Goal: Obtain resource: Download file/media

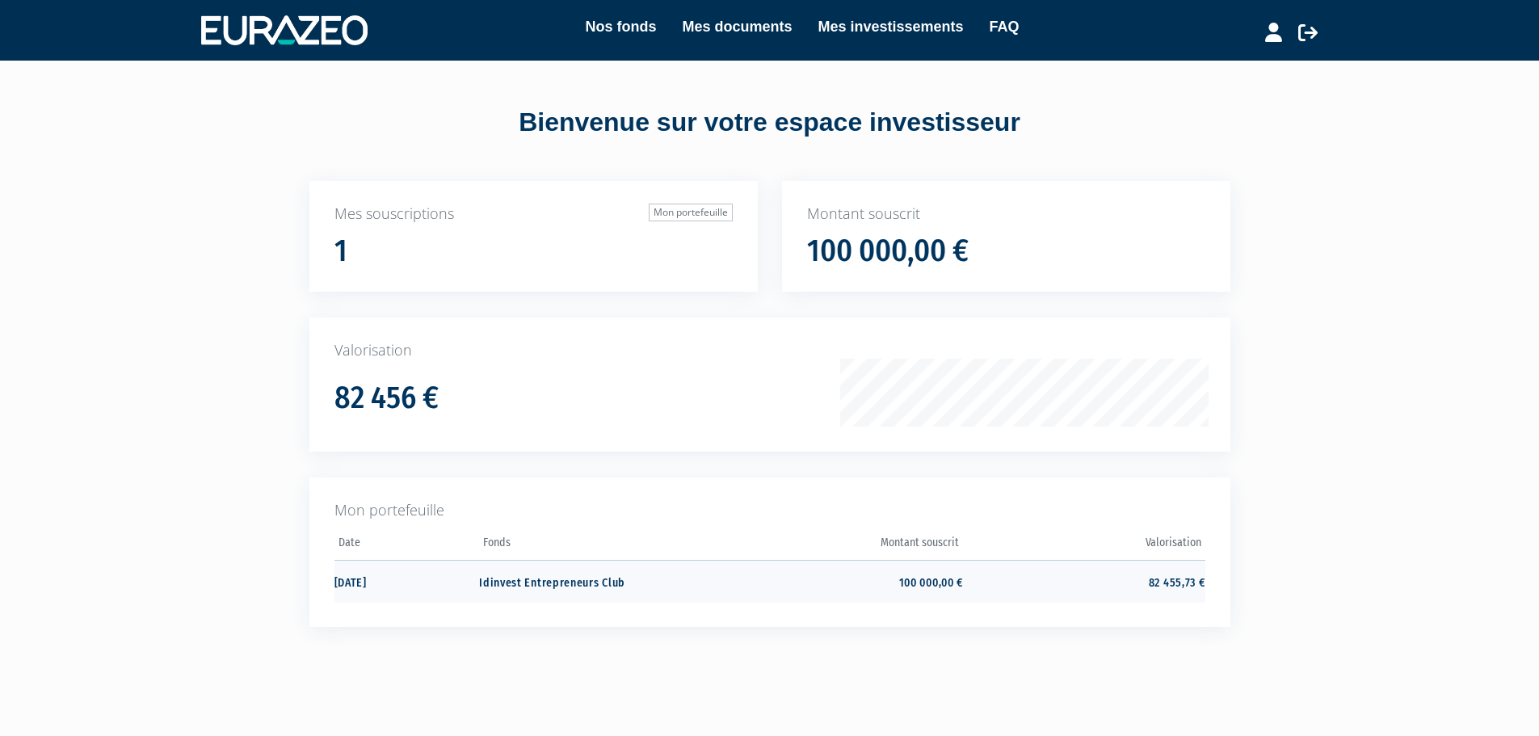
click at [961, 585] on td "100 000,00 €" at bounding box center [843, 581] width 242 height 43
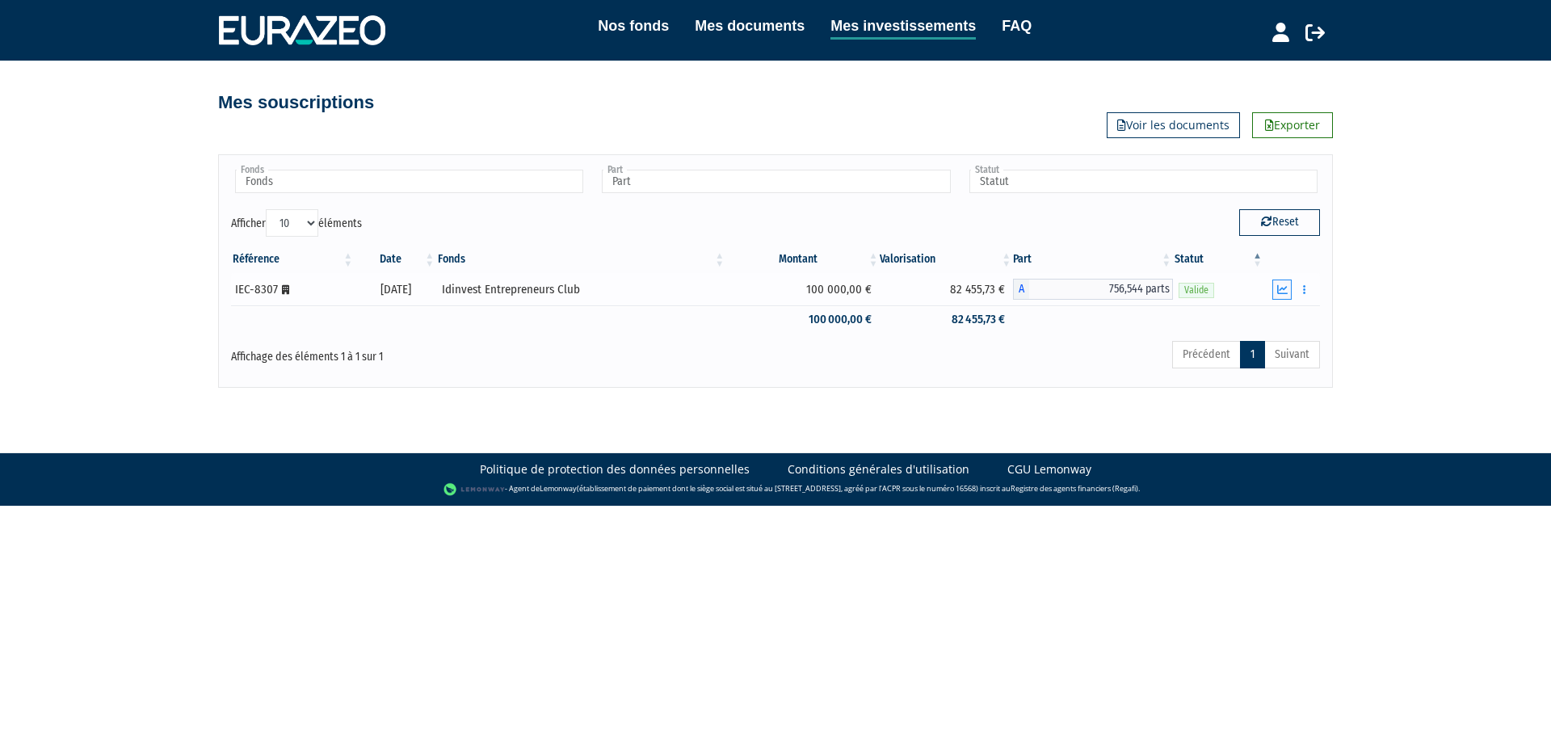
click at [1285, 286] on icon "button" at bounding box center [1282, 289] width 11 height 11
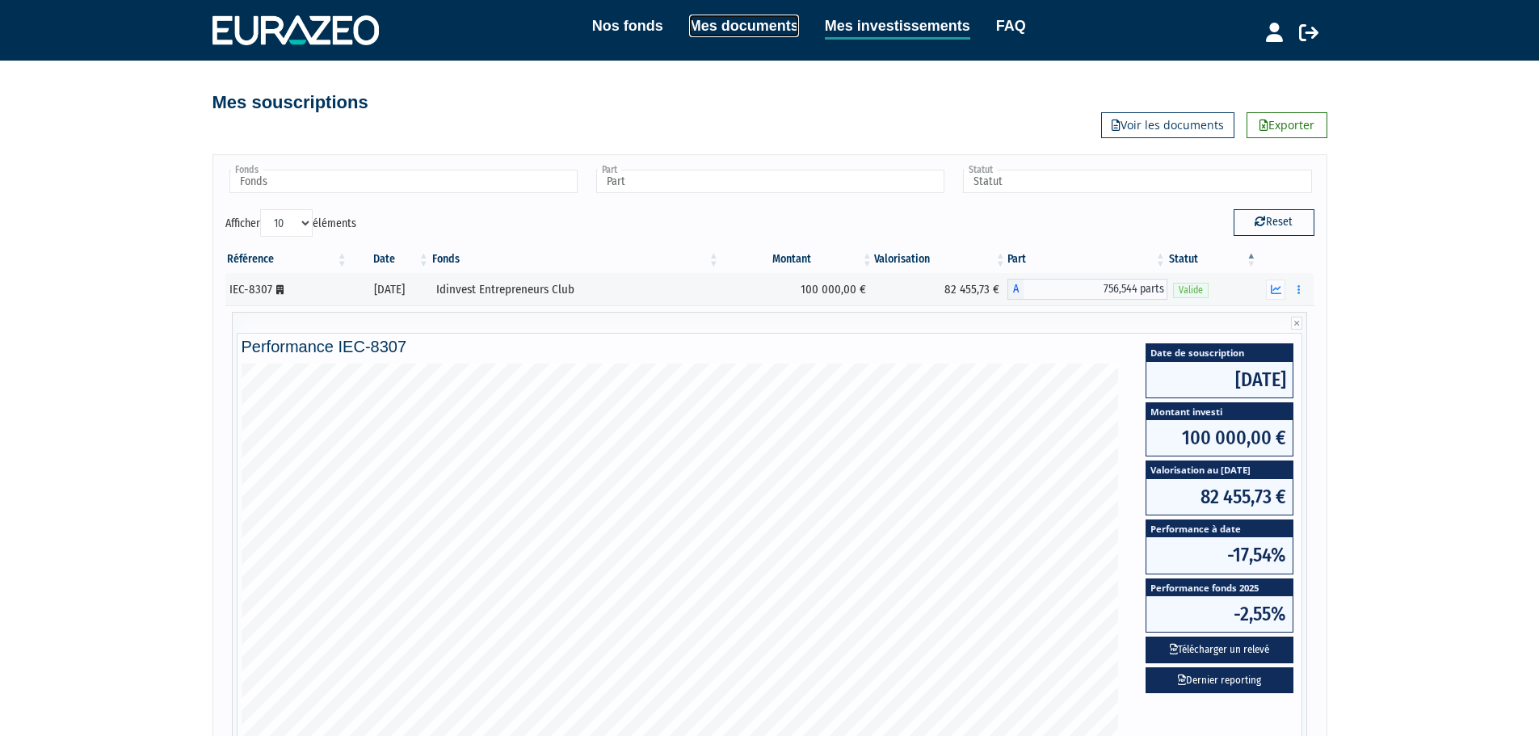
click at [786, 32] on link "Mes documents" at bounding box center [744, 26] width 110 height 23
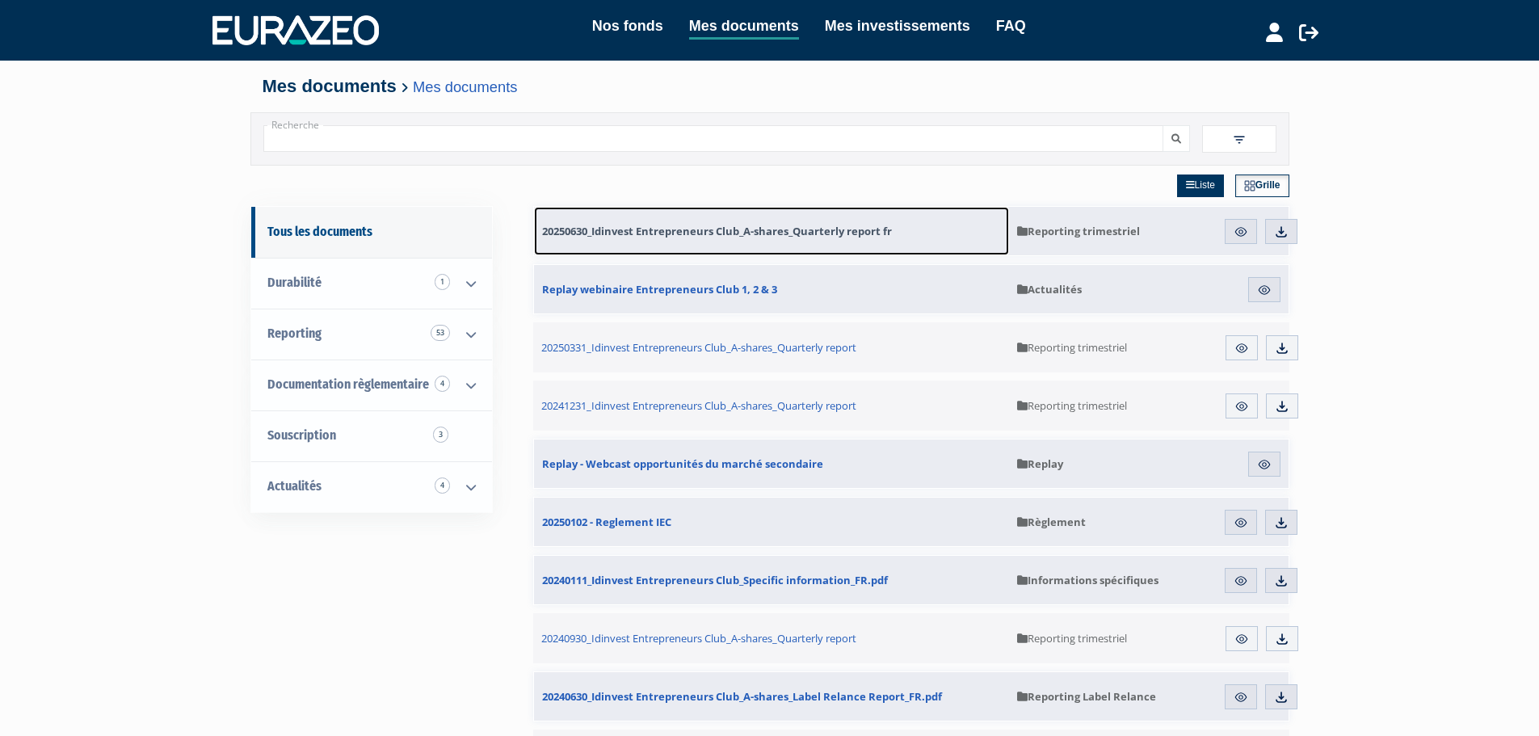
click at [777, 229] on span "20250630_Idinvest Entrepreneurs Club_A-shares_Quarterly report fr" at bounding box center [717, 231] width 350 height 15
